Goal: Task Accomplishment & Management: Manage account settings

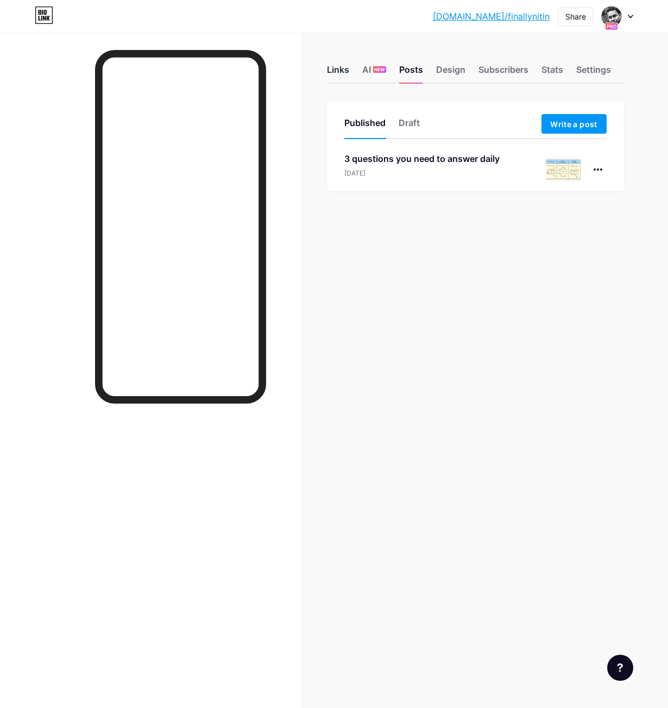
click at [331, 68] on div "Links" at bounding box center [338, 73] width 22 height 20
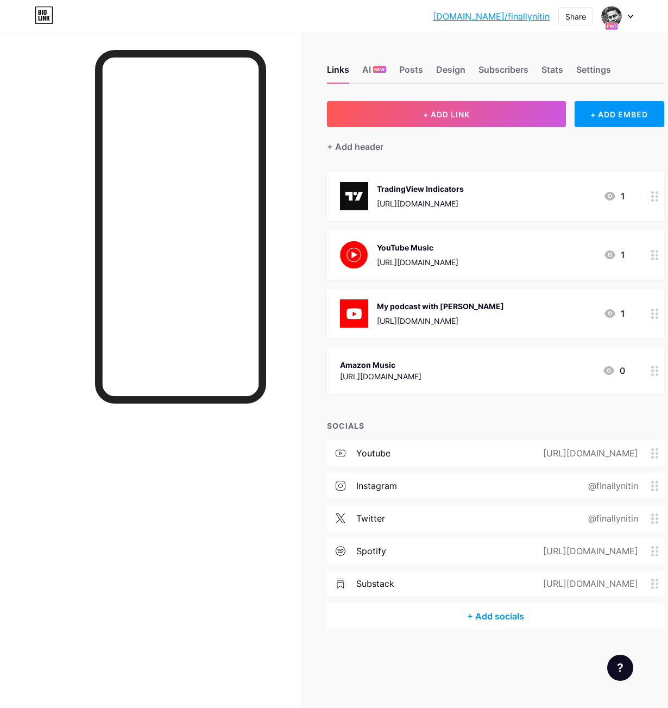
click at [655, 372] on icon at bounding box center [656, 371] width 8 height 10
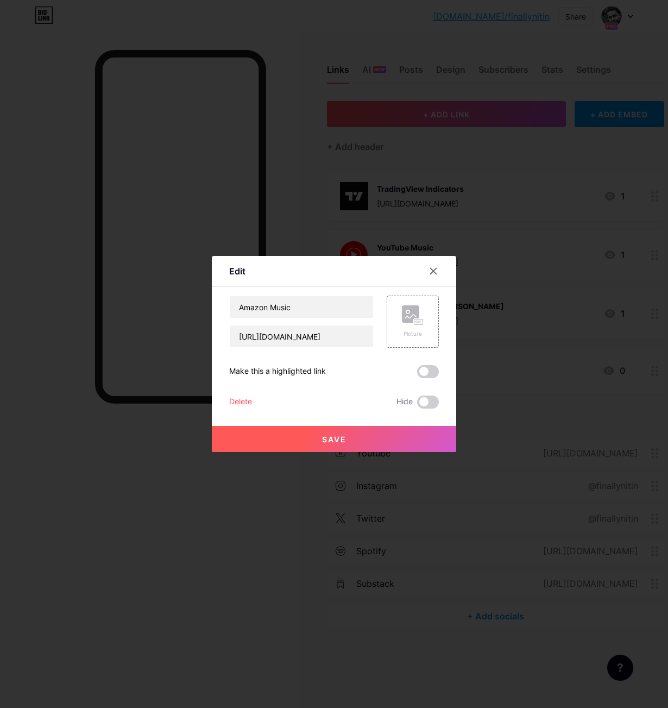
click at [242, 401] on div "Delete" at bounding box center [240, 402] width 23 height 13
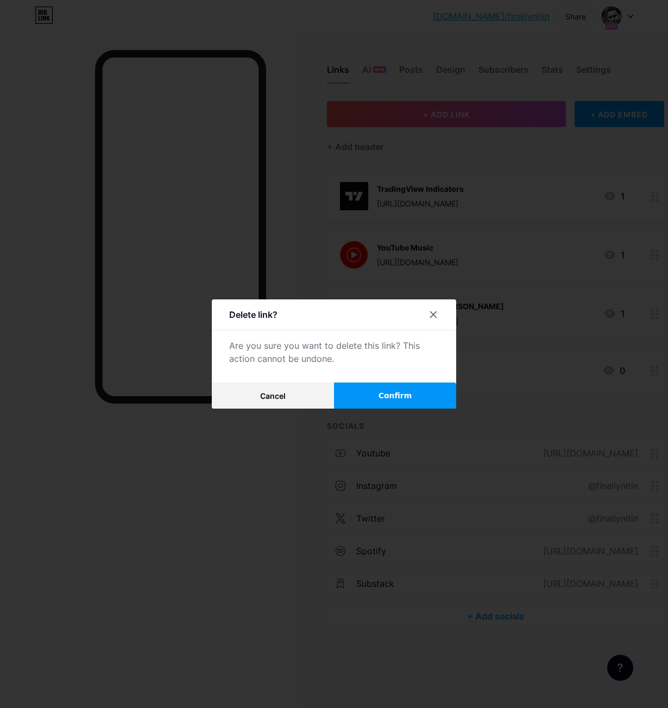
click at [363, 390] on button "Confirm" at bounding box center [395, 396] width 122 height 26
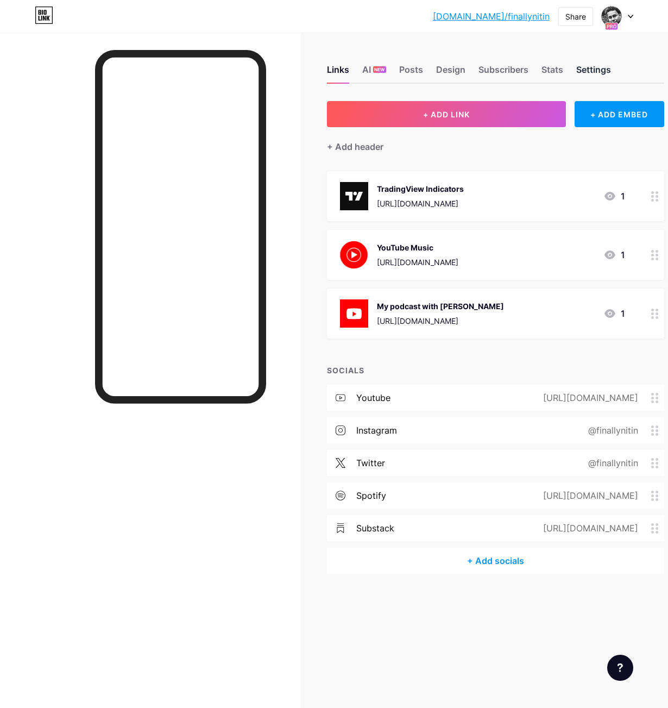
click at [583, 72] on div "Settings" at bounding box center [594, 73] width 35 height 20
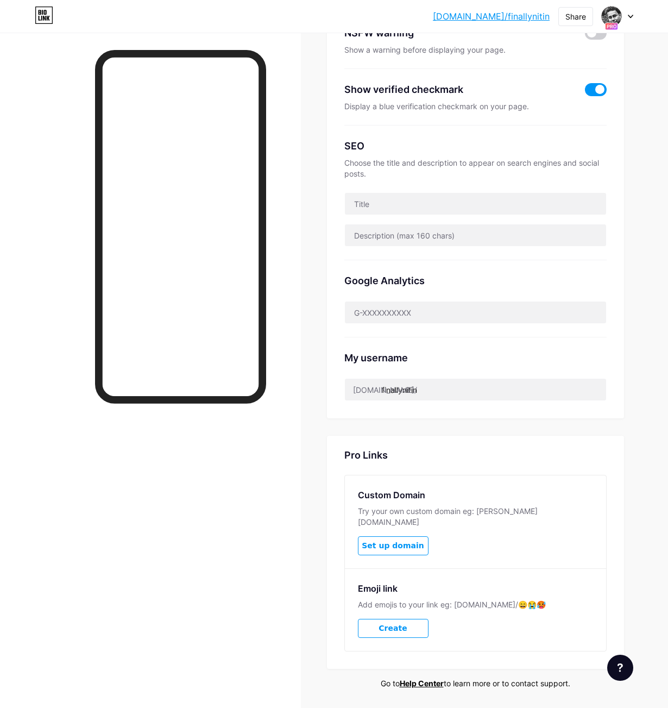
scroll to position [218, 0]
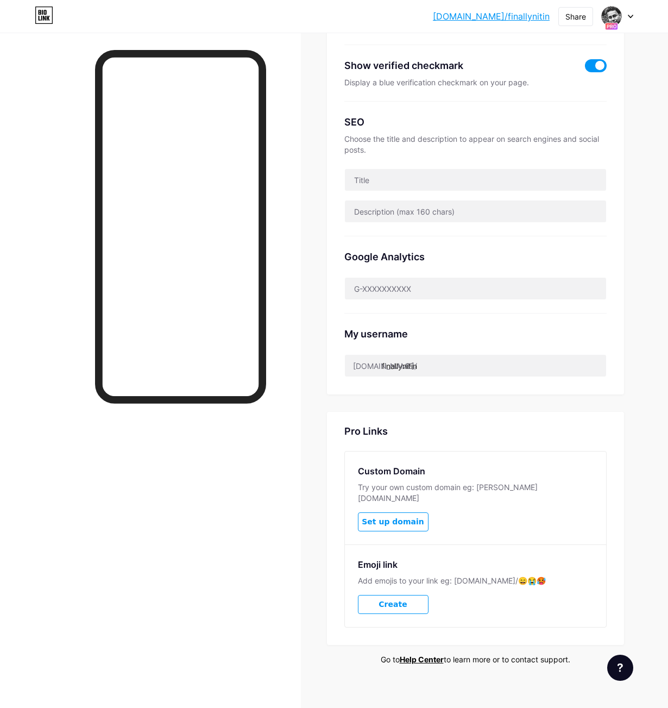
click at [381, 517] on span "Set up domain" at bounding box center [393, 521] width 62 height 9
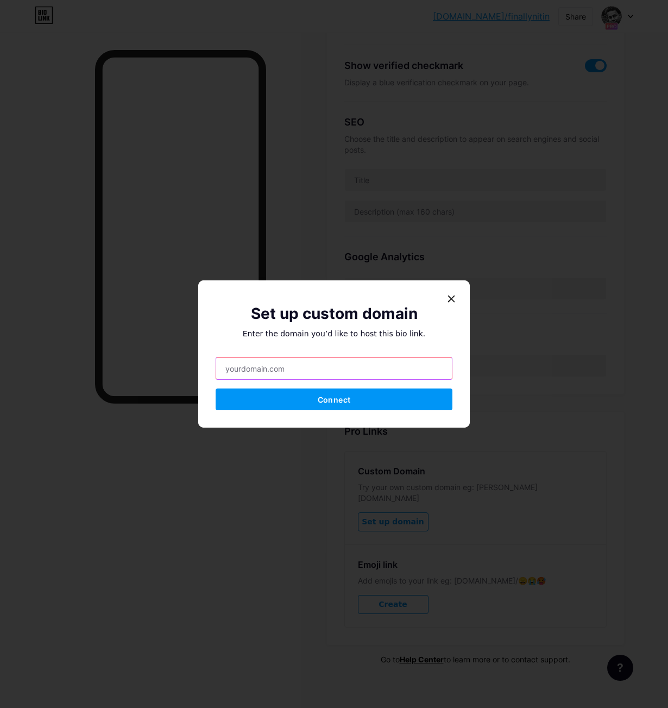
click at [322, 368] on input "text" at bounding box center [334, 369] width 236 height 22
type input "."
paste input "finallynitin"
type input "finallynitin."
drag, startPoint x: 447, startPoint y: 297, endPoint x: 420, endPoint y: 318, distance: 34.5
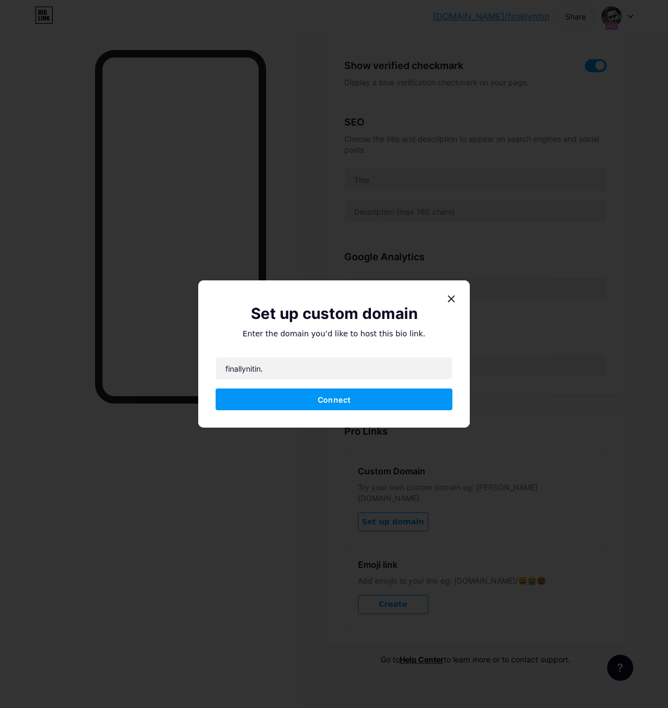
click at [449, 297] on icon at bounding box center [452, 299] width 6 height 6
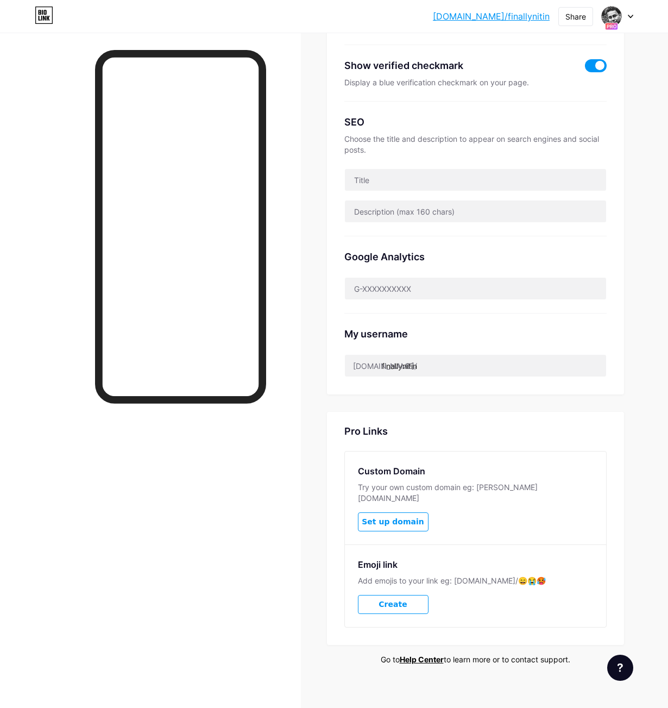
click at [217, 457] on div at bounding box center [180, 395] width 171 height 691
